Goal: Information Seeking & Learning: Learn about a topic

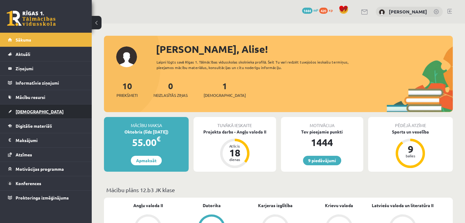
click at [43, 109] on link "[DEMOGRAPHIC_DATA]" at bounding box center [46, 112] width 76 height 14
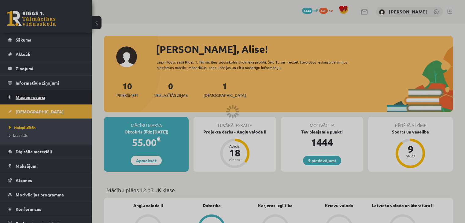
click at [46, 100] on link "Mācību resursi" at bounding box center [46, 97] width 76 height 14
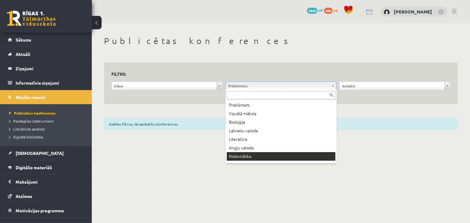
scroll to position [7, 0]
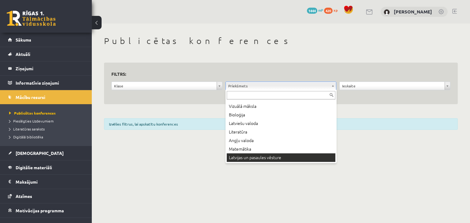
drag, startPoint x: 244, startPoint y: 151, endPoint x: 242, endPoint y: 164, distance: 13.3
click at [242, 164] on body "9 Dāvanas 1444 mP 420 xp Alise Pukalova Sākums Aktuāli Kā mācīties eSKOLĀ Konta…" at bounding box center [235, 111] width 470 height 223
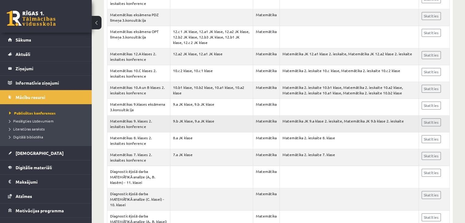
scroll to position [936, 0]
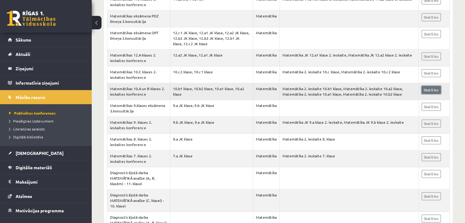
click at [429, 87] on link "Skatīties" at bounding box center [431, 90] width 19 height 8
click at [40, 90] on link "Mācību resursi" at bounding box center [46, 97] width 76 height 14
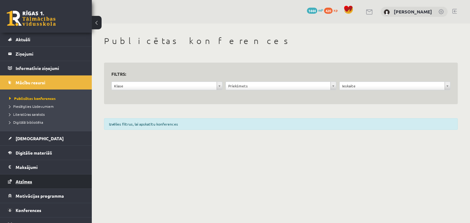
scroll to position [23, 0]
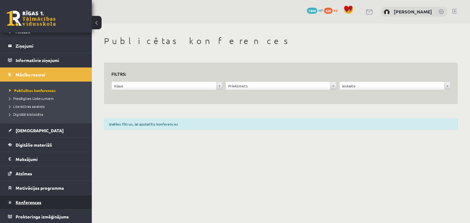
click at [30, 201] on span "Konferences" at bounding box center [29, 203] width 26 height 6
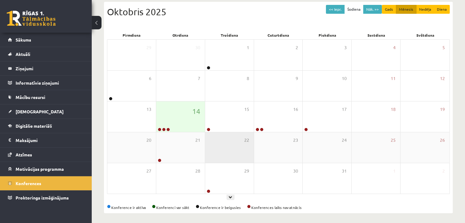
scroll to position [69, 0]
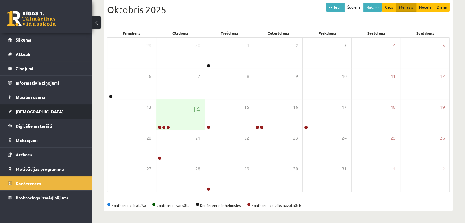
click at [51, 111] on link "[DEMOGRAPHIC_DATA]" at bounding box center [46, 112] width 76 height 14
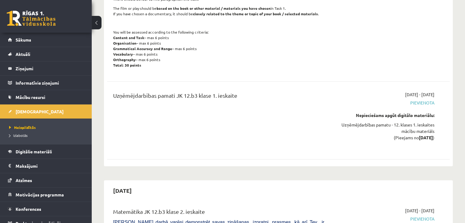
scroll to position [558, 0]
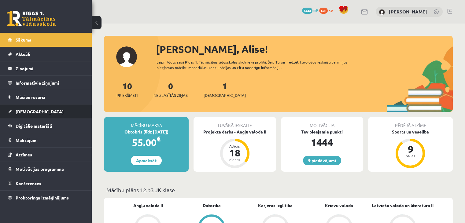
click at [54, 113] on link "[DEMOGRAPHIC_DATA]" at bounding box center [46, 112] width 76 height 14
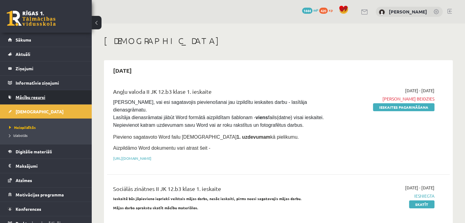
click at [42, 102] on link "Mācību resursi" at bounding box center [46, 97] width 76 height 14
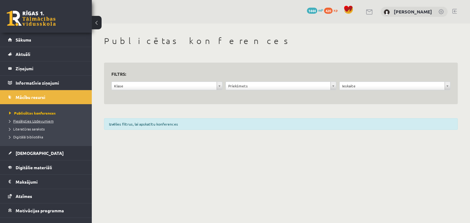
click at [41, 119] on span "Pieslēgties Uzdevumiem" at bounding box center [31, 121] width 44 height 5
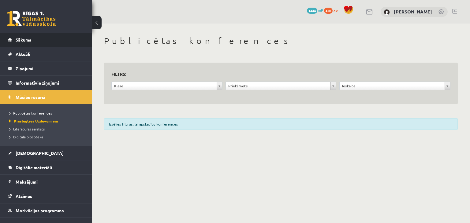
click at [33, 41] on link "Sākums" at bounding box center [46, 40] width 76 height 14
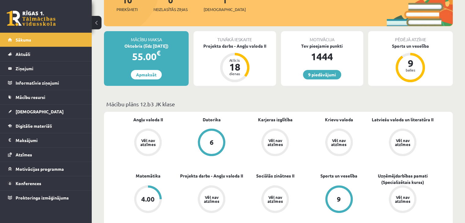
scroll to position [92, 0]
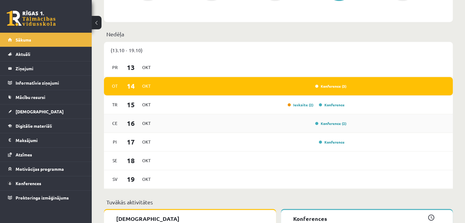
scroll to position [337, 0]
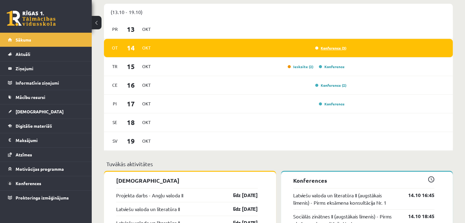
click at [343, 47] on link "Konference (3)" at bounding box center [330, 48] width 31 height 5
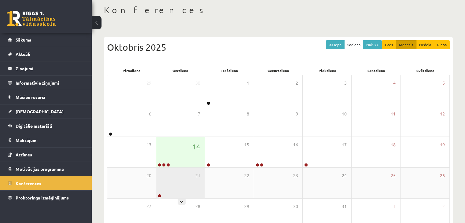
scroll to position [61, 0]
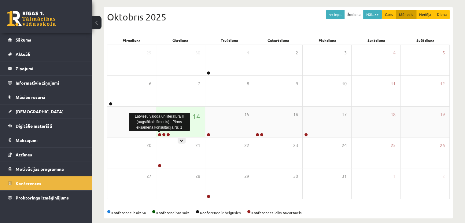
click at [160, 134] on link at bounding box center [160, 135] width 4 height 4
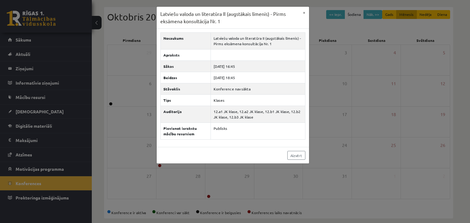
click at [206, 170] on div "Latviešu valoda un literatūra II (augstākais līmenis) - Pirms eksāmena konsultā…" at bounding box center [235, 111] width 470 height 223
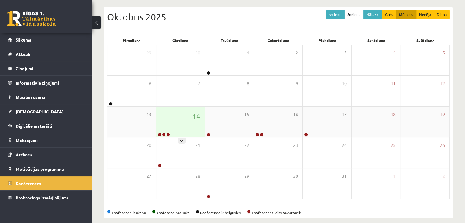
click at [165, 134] on div at bounding box center [163, 135] width 14 height 4
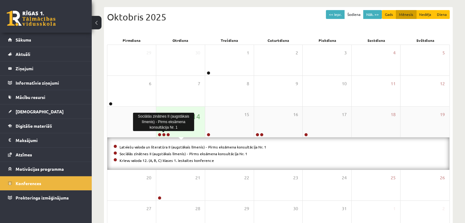
click at [164, 134] on link at bounding box center [164, 135] width 4 height 4
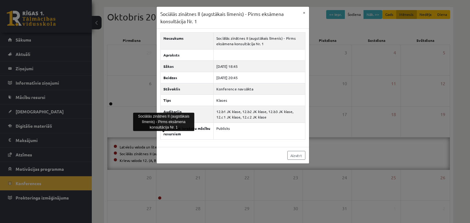
click at [186, 184] on div "Sociālās zinātnes II (augstākais līmenis) - Pirms eksāmena konsultācija Nr. 1 ×…" at bounding box center [235, 111] width 470 height 223
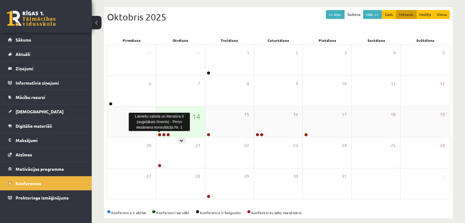
click at [158, 135] on link at bounding box center [160, 135] width 4 height 4
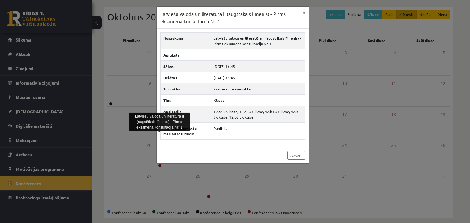
click at [181, 179] on div "Latviešu valoda un literatūra II (augstākais līmenis) - Pirms eksāmena konsultā…" at bounding box center [235, 111] width 470 height 223
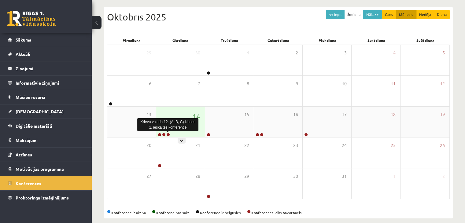
click at [167, 134] on link at bounding box center [168, 135] width 4 height 4
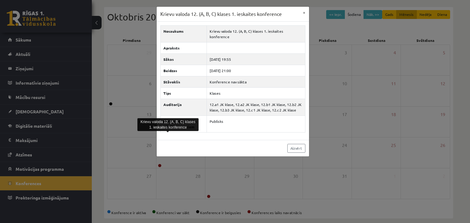
click at [233, 166] on div "Krievu valoda 12. (A, B, C) klases 1. ieskaites konference × Nosaukums Krievu v…" at bounding box center [235, 111] width 470 height 223
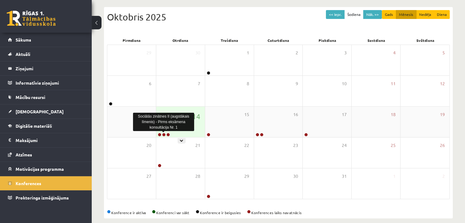
click at [162, 135] on link at bounding box center [164, 135] width 4 height 4
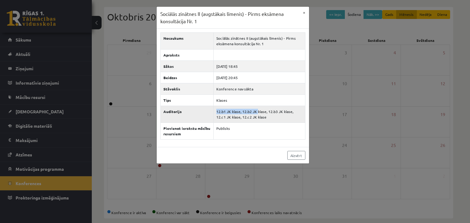
drag, startPoint x: 255, startPoint y: 107, endPoint x: 203, endPoint y: 109, distance: 52.0
click at [203, 109] on tr "Auditorija 12.b1 JK klase, 12.b2 JK klase, 12.b3 JK klase, 12.c1 JK klase, 12.c…" at bounding box center [232, 114] width 145 height 17
click at [266, 119] on td "12.b1 JK klase, 12.b2 JK klase, 12.b3 JK klase, 12.c1 JK klase, 12.c2 JK klase" at bounding box center [259, 114] width 91 height 17
drag, startPoint x: 269, startPoint y: 110, endPoint x: 275, endPoint y: 109, distance: 6.1
click at [275, 109] on td "12.b1 JK klase, 12.b2 JK klase, 12.b3 JK klase, 12.c1 JK klase, 12.c2 JK klase" at bounding box center [259, 114] width 91 height 17
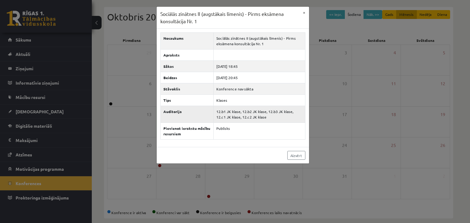
click at [277, 120] on td "12.b1 JK klase, 12.b2 JK klase, 12.b3 JK klase, 12.c1 JK klase, 12.c2 JK klase" at bounding box center [259, 114] width 91 height 17
click at [290, 155] on link "Aizvērt" at bounding box center [296, 155] width 18 height 9
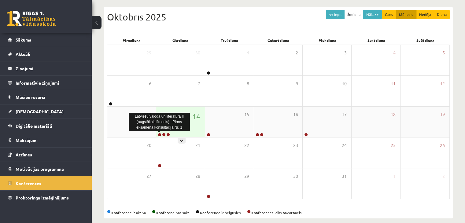
click at [159, 135] on link at bounding box center [160, 135] width 4 height 4
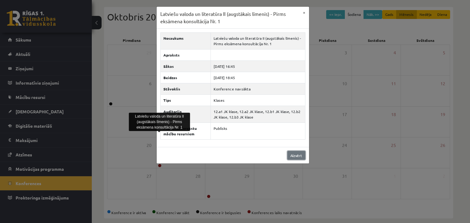
click at [288, 152] on link "Aizvērt" at bounding box center [296, 155] width 18 height 9
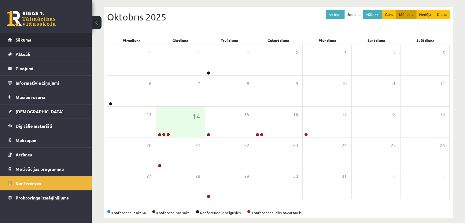
click at [38, 39] on link "Sākums" at bounding box center [46, 40] width 76 height 14
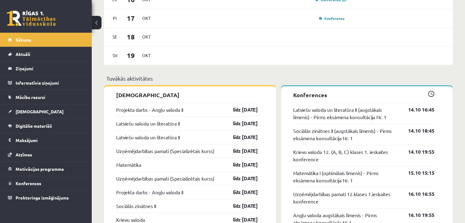
scroll to position [428, 0]
